Goal: Task Accomplishment & Management: Use online tool/utility

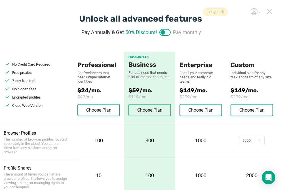
click at [270, 11] on icon at bounding box center [270, 12] width 4 height 4
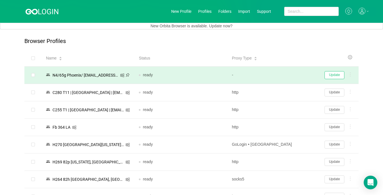
click at [286, 77] on button "Update" at bounding box center [335, 75] width 20 height 8
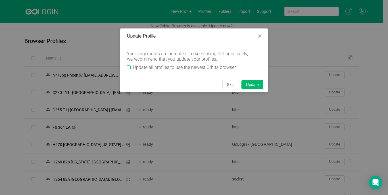
click at [130, 65] on label "Update all profiles to use the newest Orbita browser" at bounding box center [182, 66] width 111 height 5
click at [130, 65] on input "Update all profiles to use the newest Orbita browser" at bounding box center [129, 67] width 4 height 4
checkbox input "true"
click at [225, 85] on button "Skip" at bounding box center [230, 84] width 17 height 9
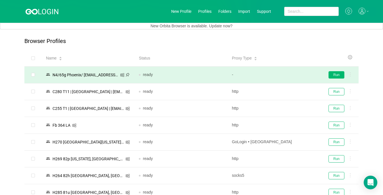
click at [286, 75] on button "Run" at bounding box center [337, 74] width 16 height 7
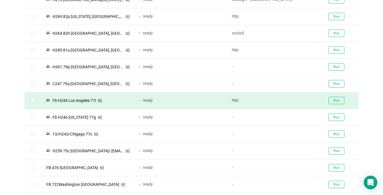
scroll to position [170, 0]
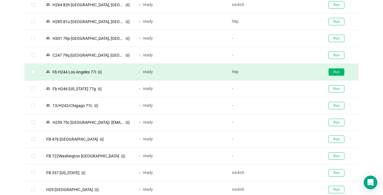
click at [286, 71] on button "Run" at bounding box center [337, 71] width 16 height 7
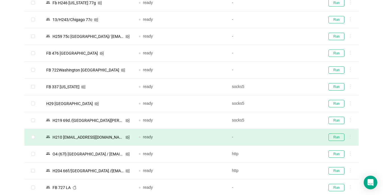
scroll to position [284, 0]
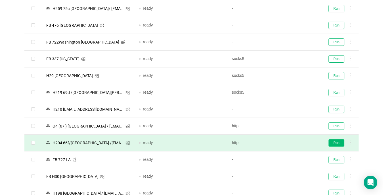
click at [286, 125] on button "Run" at bounding box center [337, 125] width 16 height 7
click at [286, 142] on button "Run" at bounding box center [337, 142] width 16 height 7
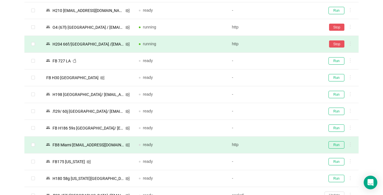
scroll to position [398, 0]
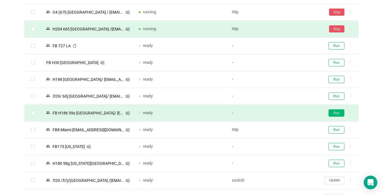
click at [286, 112] on button "Run" at bounding box center [337, 112] width 16 height 7
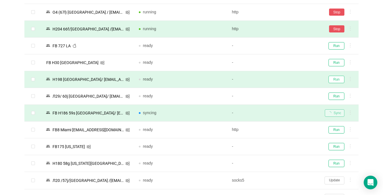
click at [286, 80] on button "Run" at bounding box center [337, 79] width 16 height 7
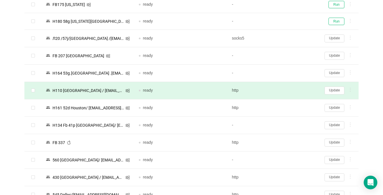
scroll to position [540, 0]
click at [286, 90] on button "Update" at bounding box center [335, 90] width 20 height 8
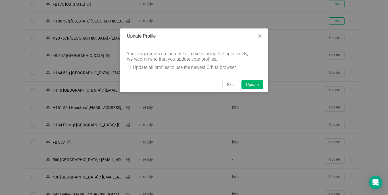
drag, startPoint x: 131, startPoint y: 69, endPoint x: 221, endPoint y: 82, distance: 91.6
click at [131, 68] on span "Update all profiles to use the newest Orbita browser" at bounding box center [184, 66] width 107 height 5
click at [131, 68] on input "Update all profiles to use the newest Orbita browser" at bounding box center [129, 67] width 4 height 4
checkbox input "true"
click at [229, 85] on button "Skip" at bounding box center [230, 84] width 17 height 9
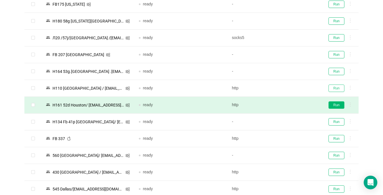
drag, startPoint x: 334, startPoint y: 88, endPoint x: 339, endPoint y: 103, distance: 15.5
click at [286, 88] on button "Run" at bounding box center [337, 87] width 16 height 7
click at [286, 105] on button "Run" at bounding box center [337, 104] width 16 height 7
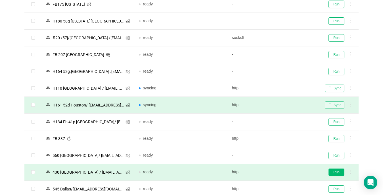
click at [286, 173] on button "Run" at bounding box center [337, 171] width 16 height 7
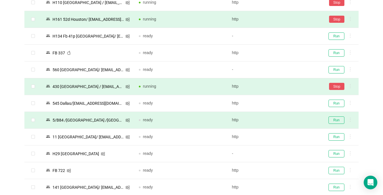
scroll to position [653, 0]
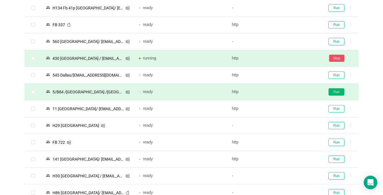
click at [286, 89] on button "Run" at bounding box center [337, 91] width 16 height 7
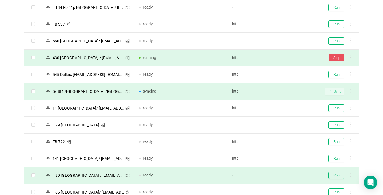
scroll to position [682, 0]
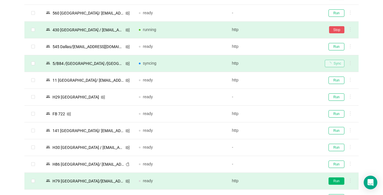
click at [286, 179] on button "Run" at bounding box center [337, 180] width 16 height 7
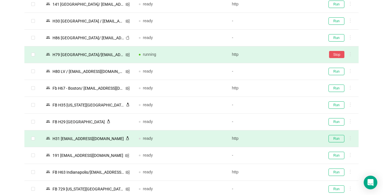
scroll to position [824, 0]
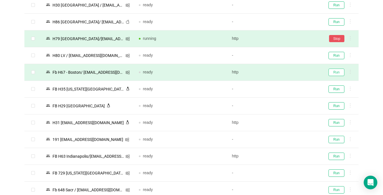
click at [286, 72] on button "Run" at bounding box center [337, 71] width 16 height 7
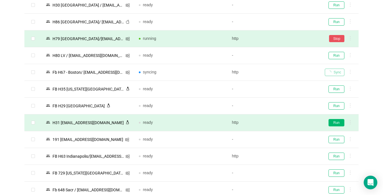
click at [286, 121] on button "Run" at bounding box center [337, 122] width 16 height 7
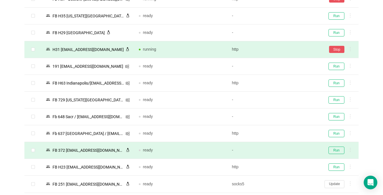
scroll to position [909, 0]
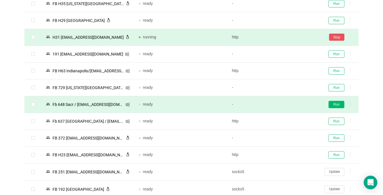
click at [286, 106] on button "Run" at bounding box center [337, 104] width 16 height 7
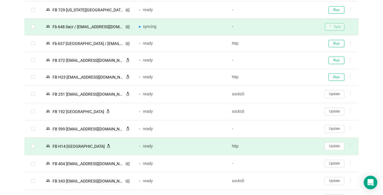
scroll to position [994, 0]
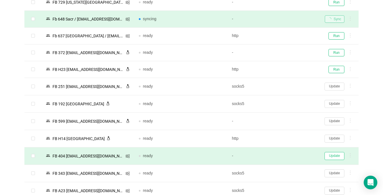
click at [286, 157] on button "Update" at bounding box center [335, 156] width 20 height 8
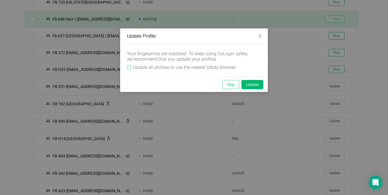
drag, startPoint x: 129, startPoint y: 66, endPoint x: 235, endPoint y: 81, distance: 106.7
click at [130, 66] on input "Update all profiles to use the newest Orbita browser" at bounding box center [129, 67] width 4 height 4
checkbox input "true"
click at [231, 84] on button "Skip" at bounding box center [230, 84] width 17 height 9
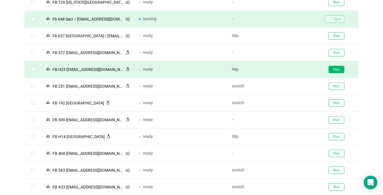
click at [286, 70] on button "Run" at bounding box center [337, 69] width 16 height 7
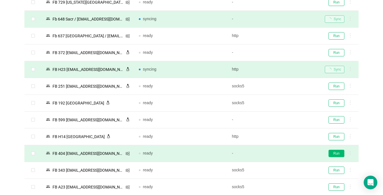
click at [286, 155] on button "Run" at bounding box center [337, 152] width 16 height 7
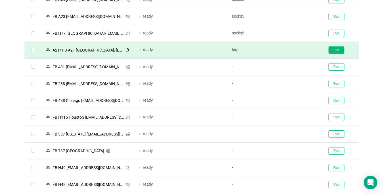
click at [286, 50] on button "Run" at bounding box center [337, 49] width 16 height 7
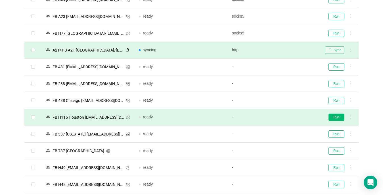
click at [286, 116] on button "Run" at bounding box center [337, 116] width 16 height 7
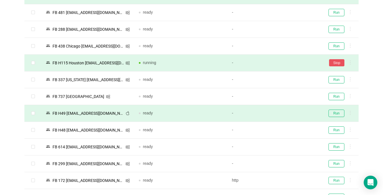
scroll to position [1221, 0]
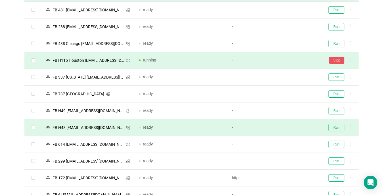
drag, startPoint x: 338, startPoint y: 111, endPoint x: 340, endPoint y: 128, distance: 17.4
click at [286, 111] on button "Run" at bounding box center [337, 110] width 16 height 7
click at [286, 128] on button "Run" at bounding box center [337, 127] width 16 height 7
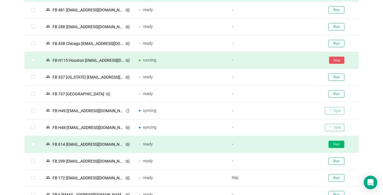
click at [286, 144] on button "Run" at bounding box center [337, 143] width 16 height 7
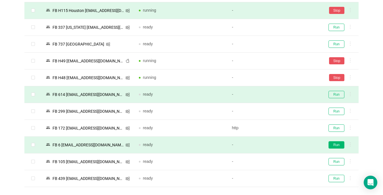
click at [286, 144] on button "Run" at bounding box center [337, 144] width 16 height 7
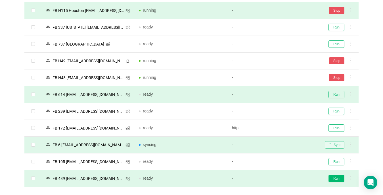
click at [286, 178] on button "Run" at bounding box center [337, 177] width 16 height 7
